Goal: Check status: Check status

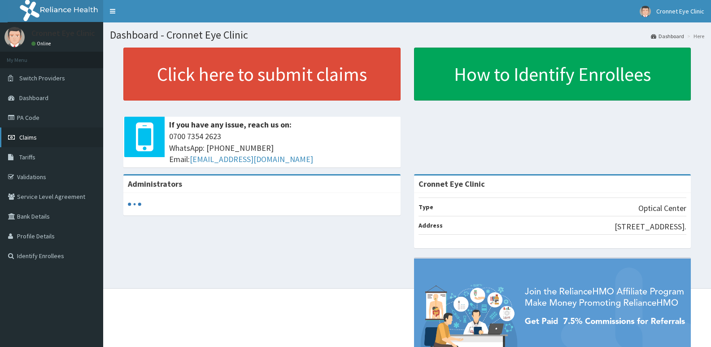
click at [30, 139] on span "Claims" at bounding box center [27, 137] width 17 height 8
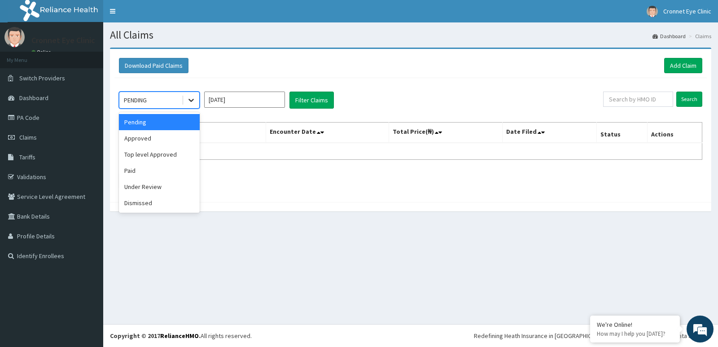
click at [192, 99] on icon at bounding box center [191, 100] width 9 height 9
click at [163, 170] on div "Paid" at bounding box center [159, 170] width 81 height 16
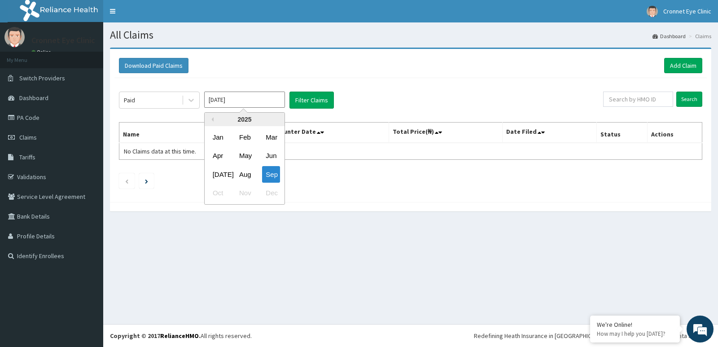
click at [244, 104] on input "[DATE]" at bounding box center [244, 99] width 81 height 16
click at [242, 172] on div "Aug" at bounding box center [244, 174] width 18 height 17
type input "[DATE]"
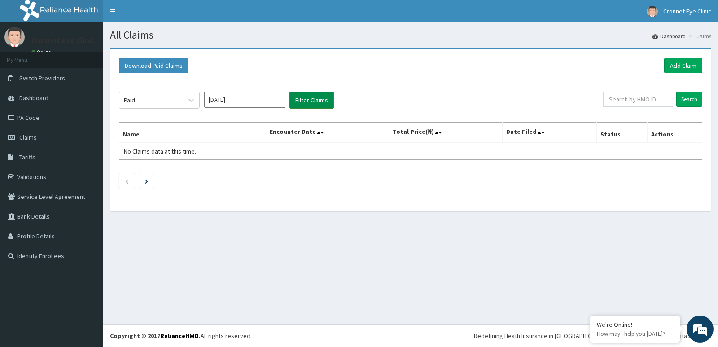
click at [315, 101] on button "Filter Claims" at bounding box center [311, 99] width 44 height 17
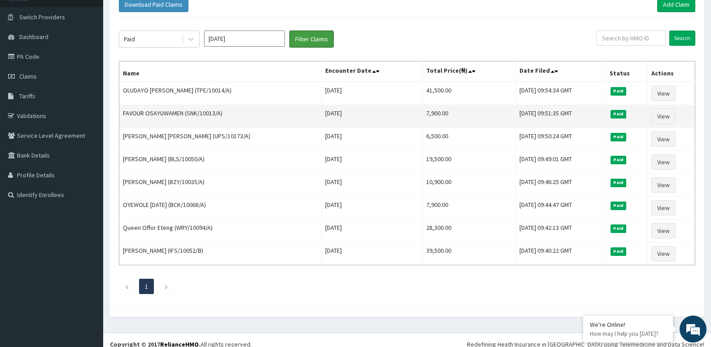
scroll to position [70, 0]
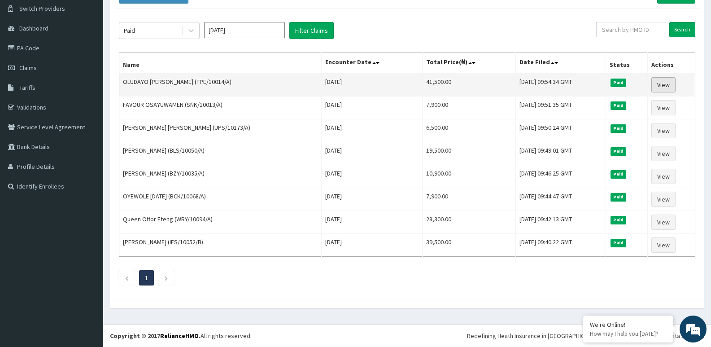
click at [666, 89] on link "View" at bounding box center [663, 84] width 24 height 15
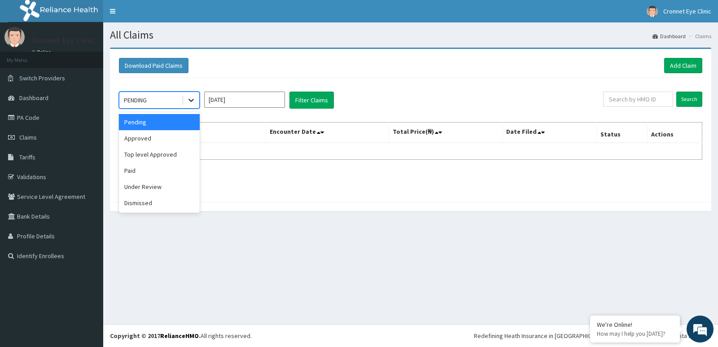
click at [194, 96] on icon at bounding box center [191, 100] width 9 height 9
click at [169, 136] on div "Approved" at bounding box center [159, 138] width 81 height 16
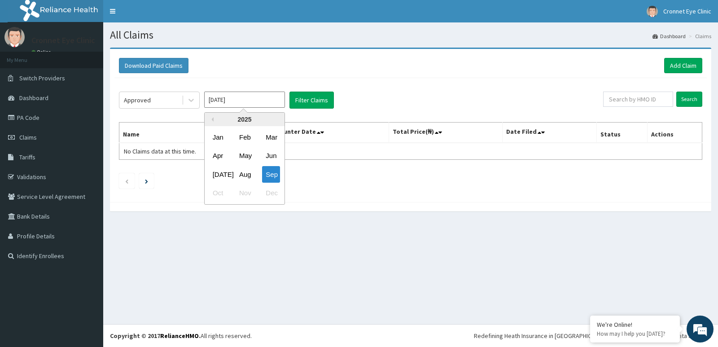
click at [253, 98] on input "[DATE]" at bounding box center [244, 99] width 81 height 16
drag, startPoint x: 240, startPoint y: 176, endPoint x: 297, endPoint y: 116, distance: 82.8
click at [241, 175] on div "Aug" at bounding box center [244, 174] width 18 height 17
type input "[DATE]"
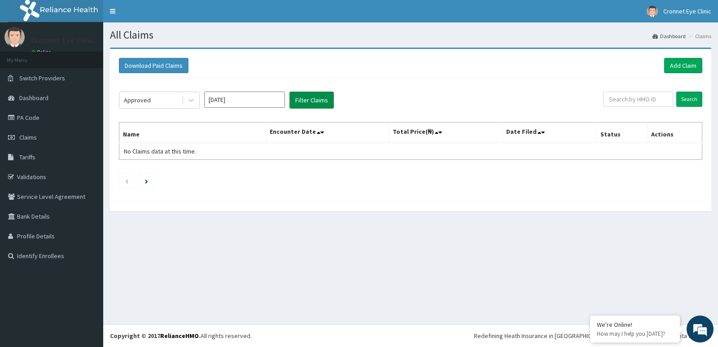
click at [309, 96] on button "Filter Claims" at bounding box center [311, 99] width 44 height 17
click at [310, 100] on button "Filter Claims" at bounding box center [311, 99] width 44 height 17
drag, startPoint x: 309, startPoint y: 100, endPoint x: 214, endPoint y: 92, distance: 95.4
click at [307, 100] on button "Filter Claims" at bounding box center [311, 99] width 44 height 17
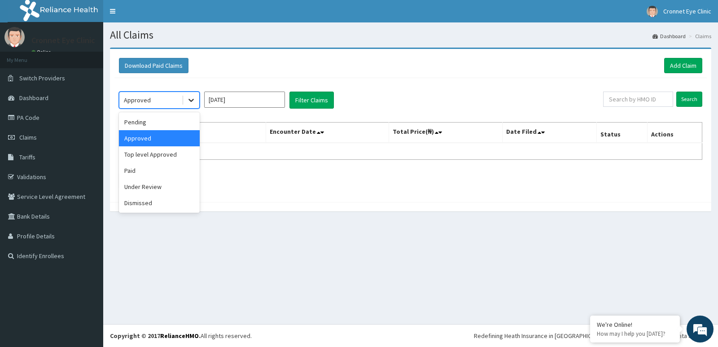
click at [192, 100] on icon at bounding box center [191, 100] width 9 height 9
drag, startPoint x: 173, startPoint y: 171, endPoint x: 264, endPoint y: 109, distance: 110.0
click at [174, 170] on div "Paid" at bounding box center [159, 170] width 81 height 16
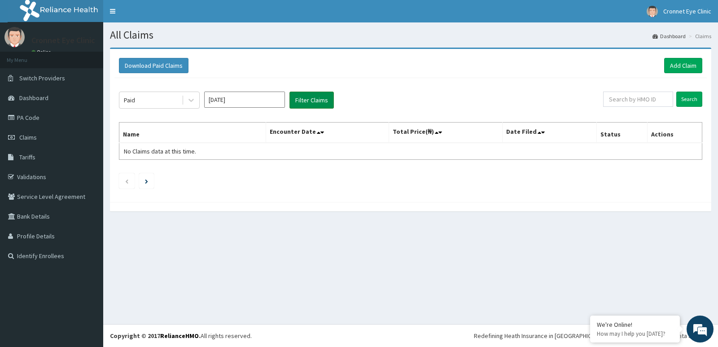
click at [311, 100] on button "Filter Claims" at bounding box center [311, 99] width 44 height 17
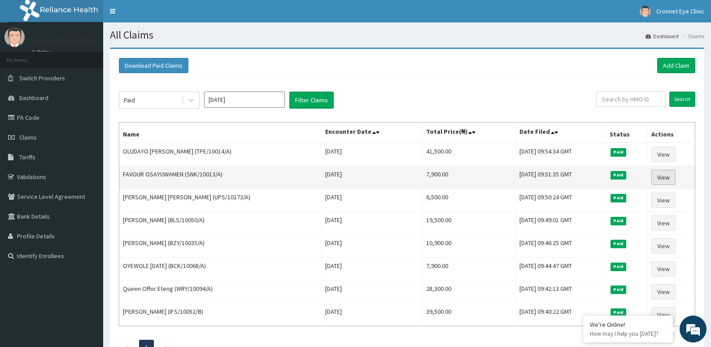
click at [663, 181] on link "View" at bounding box center [663, 177] width 24 height 15
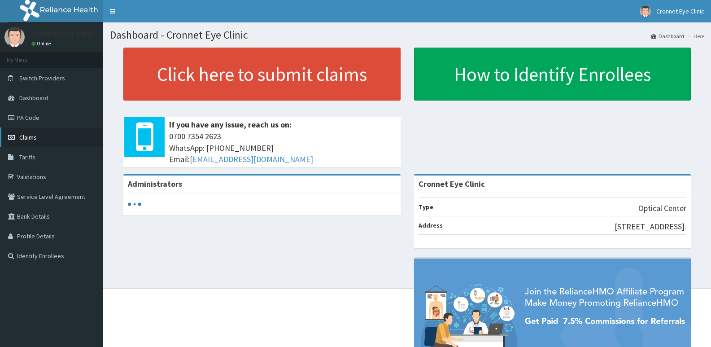
click at [21, 135] on span "Claims" at bounding box center [27, 137] width 17 height 8
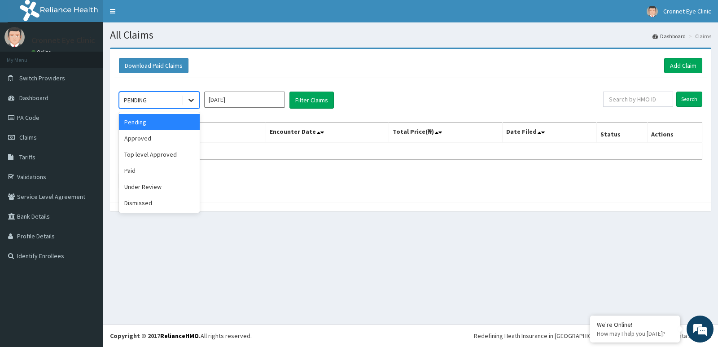
click at [190, 98] on icon at bounding box center [191, 100] width 9 height 9
click at [186, 142] on div "Approved" at bounding box center [159, 138] width 81 height 16
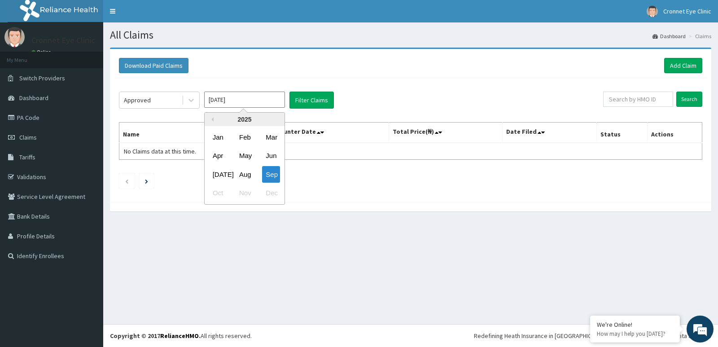
click at [234, 101] on input "Sep 2025" at bounding box center [244, 99] width 81 height 16
drag, startPoint x: 244, startPoint y: 171, endPoint x: 273, endPoint y: 92, distance: 84.3
click at [244, 169] on div "Aug" at bounding box center [244, 174] width 18 height 17
type input "Aug 2025"
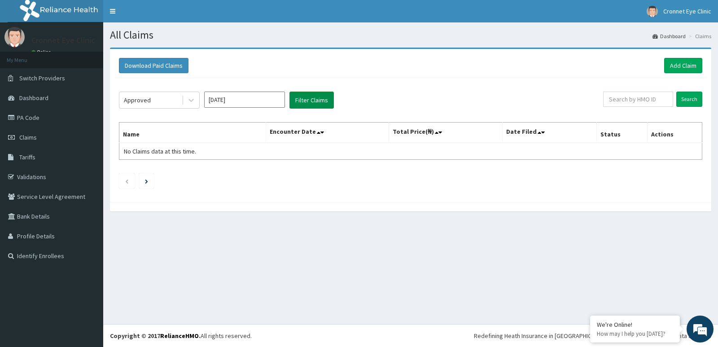
click at [322, 106] on button "Filter Claims" at bounding box center [311, 99] width 44 height 17
click at [311, 99] on button "Filter Claims" at bounding box center [311, 99] width 44 height 17
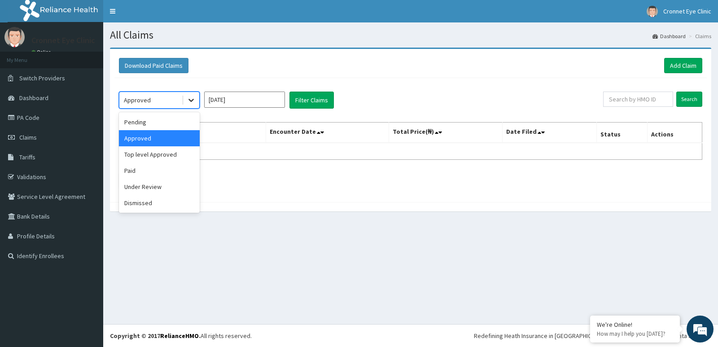
click at [198, 97] on div at bounding box center [191, 100] width 16 height 16
drag, startPoint x: 176, startPoint y: 171, endPoint x: 267, endPoint y: 132, distance: 98.6
click at [177, 170] on div "Paid" at bounding box center [159, 170] width 81 height 16
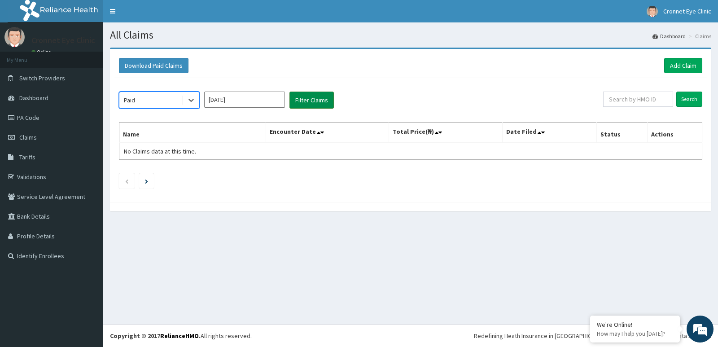
click at [314, 100] on button "Filter Claims" at bounding box center [311, 99] width 44 height 17
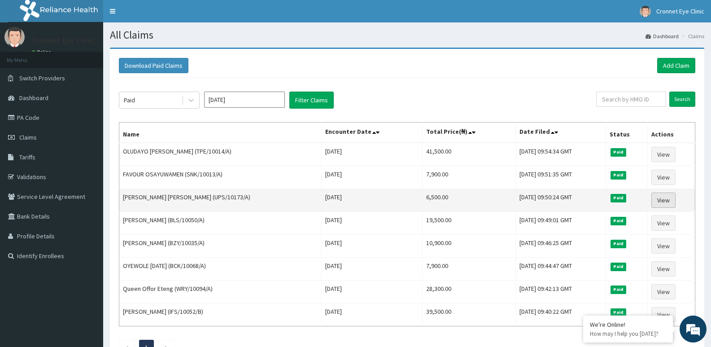
click at [660, 205] on link "View" at bounding box center [663, 199] width 24 height 15
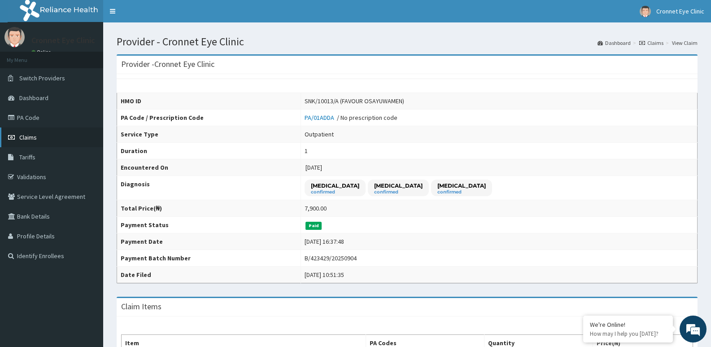
click at [39, 136] on link "Claims" at bounding box center [51, 137] width 103 height 20
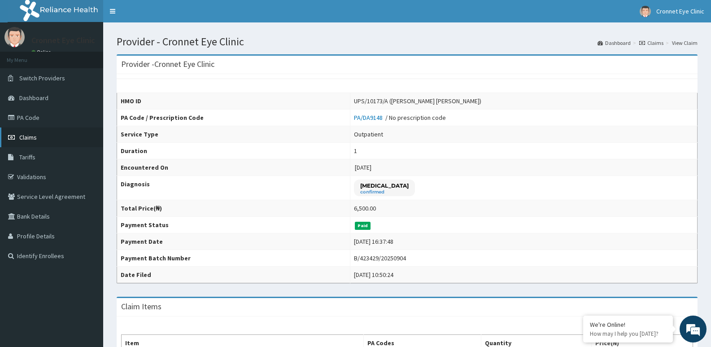
click at [33, 136] on span "Claims" at bounding box center [27, 137] width 17 height 8
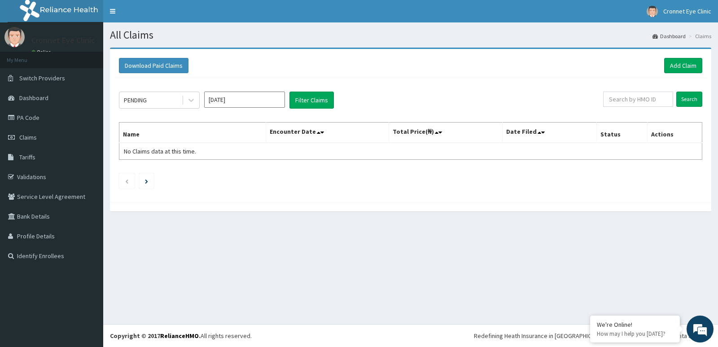
click at [239, 100] on input "[DATE]" at bounding box center [244, 99] width 81 height 16
click at [246, 177] on div "Aug" at bounding box center [244, 174] width 18 height 17
type input "[DATE]"
click at [191, 95] on div at bounding box center [191, 100] width 16 height 16
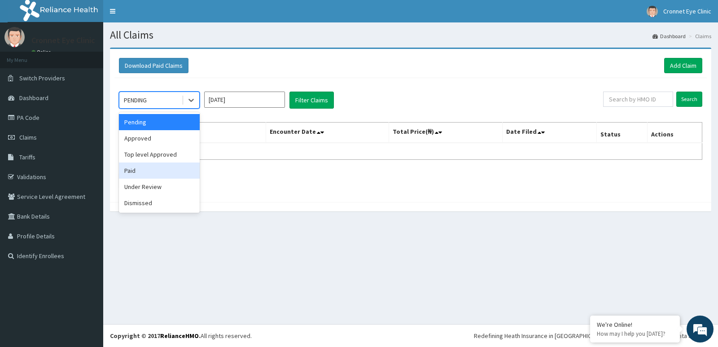
click at [174, 176] on div "Paid" at bounding box center [159, 170] width 81 height 16
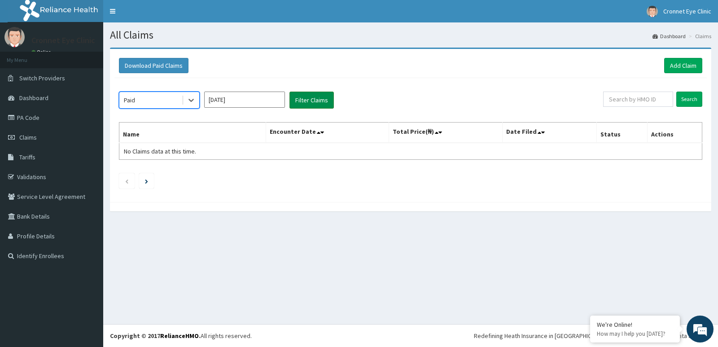
click at [321, 101] on button "Filter Claims" at bounding box center [311, 99] width 44 height 17
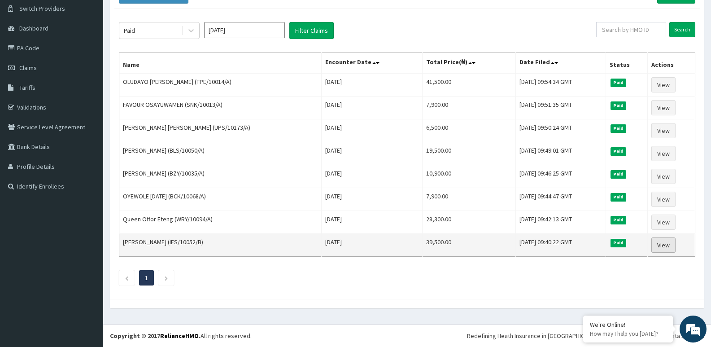
click at [663, 244] on link "View" at bounding box center [663, 244] width 24 height 15
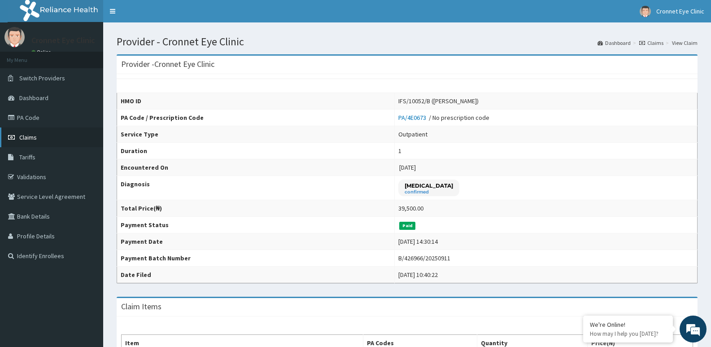
click at [26, 135] on span "Claims" at bounding box center [27, 137] width 17 height 8
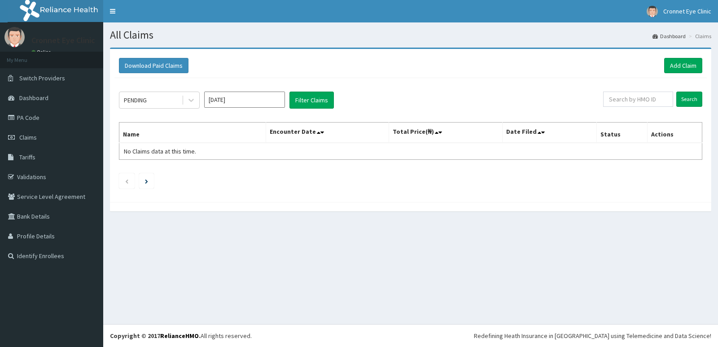
click at [244, 101] on input "[DATE]" at bounding box center [244, 99] width 81 height 16
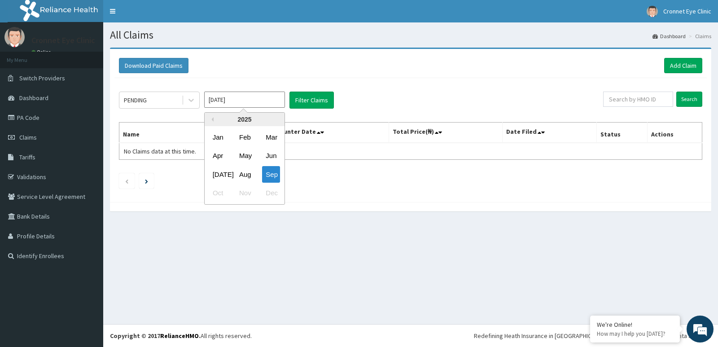
drag, startPoint x: 246, startPoint y: 174, endPoint x: 203, endPoint y: 113, distance: 75.4
click at [244, 166] on div "Aug" at bounding box center [244, 174] width 18 height 17
type input "[DATE]"
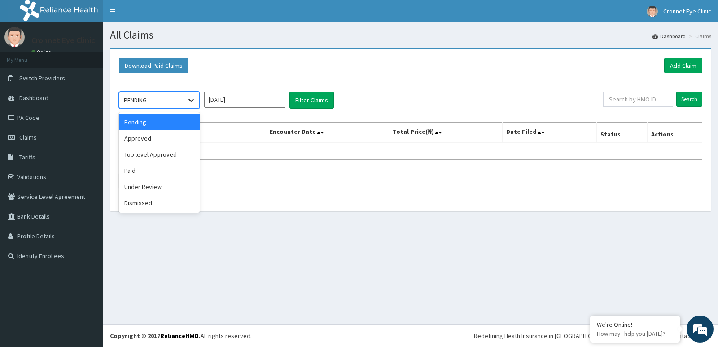
click at [190, 97] on icon at bounding box center [191, 100] width 9 height 9
click at [164, 131] on div "Approved" at bounding box center [159, 138] width 81 height 16
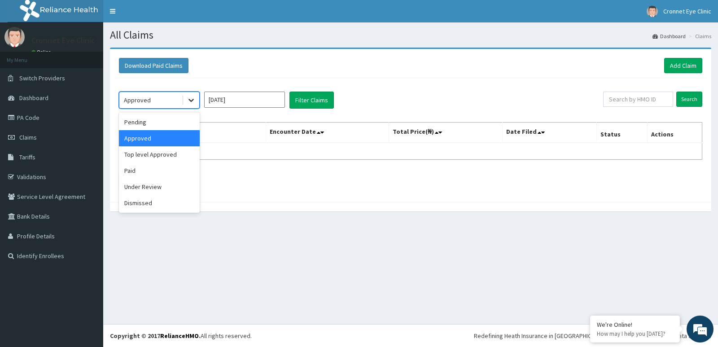
click at [186, 95] on div at bounding box center [191, 100] width 16 height 16
drag, startPoint x: 160, startPoint y: 168, endPoint x: 247, endPoint y: 115, distance: 101.7
click at [165, 162] on div "Paid" at bounding box center [159, 170] width 81 height 16
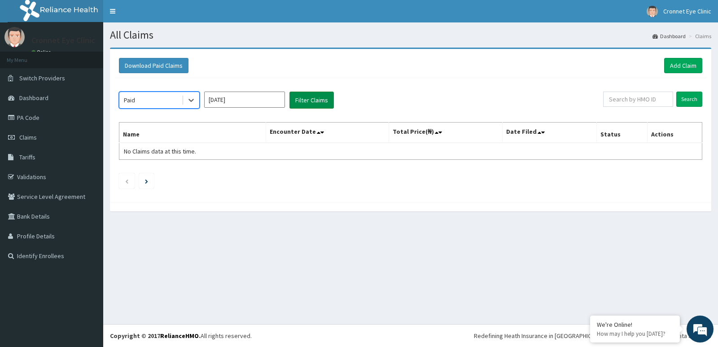
click at [299, 100] on button "Filter Claims" at bounding box center [311, 99] width 44 height 17
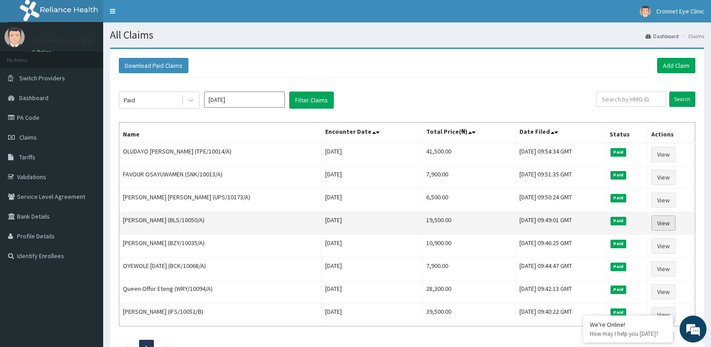
click at [662, 222] on link "View" at bounding box center [663, 222] width 24 height 15
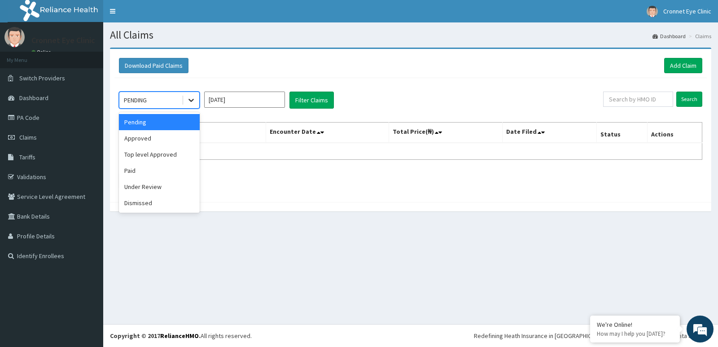
click at [199, 100] on div at bounding box center [191, 100] width 16 height 16
drag, startPoint x: 179, startPoint y: 167, endPoint x: 253, endPoint y: 118, distance: 89.2
click at [180, 167] on div "Paid" at bounding box center [159, 170] width 81 height 16
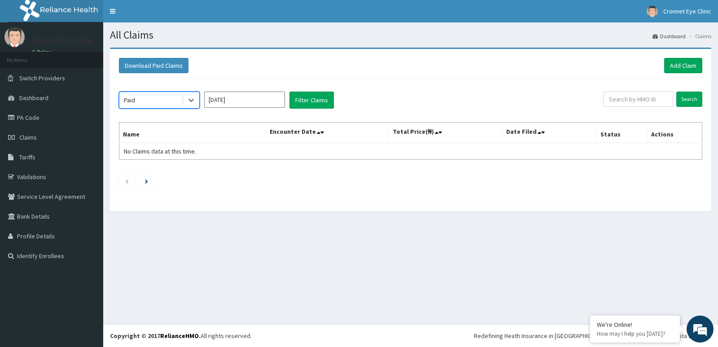
click at [263, 102] on input "[DATE]" at bounding box center [244, 99] width 81 height 16
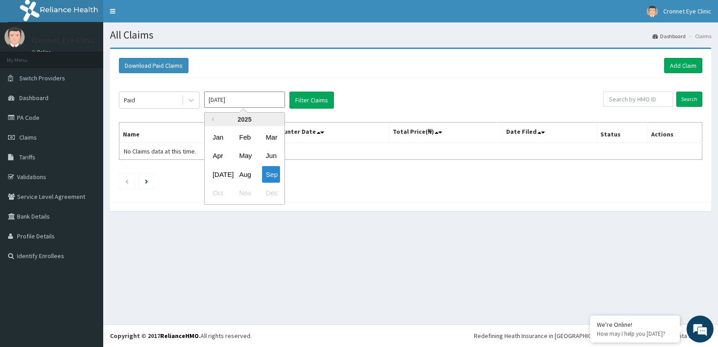
drag, startPoint x: 246, startPoint y: 172, endPoint x: 276, endPoint y: 113, distance: 66.8
click at [245, 172] on div "Aug" at bounding box center [244, 174] width 18 height 17
type input "[DATE]"
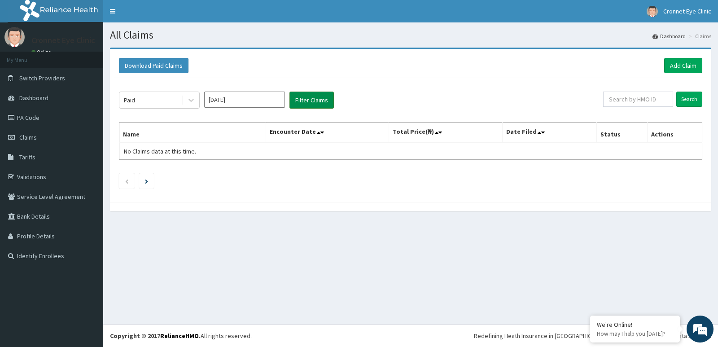
click at [305, 98] on button "Filter Claims" at bounding box center [311, 99] width 44 height 17
